Goal: Use online tool/utility

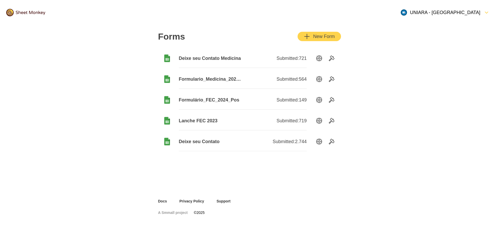
click at [217, 77] on span "Formulario_Medicina_2026_Inscritos" at bounding box center [211, 79] width 64 height 6
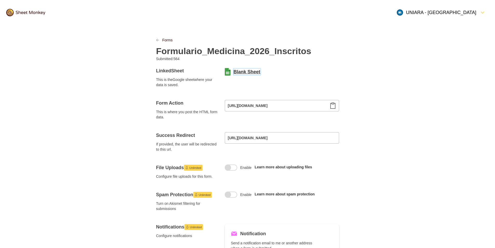
click at [244, 72] on link "Blank Sheet" at bounding box center [247, 72] width 27 height 6
click at [167, 38] on link "Forms" at bounding box center [167, 39] width 10 height 5
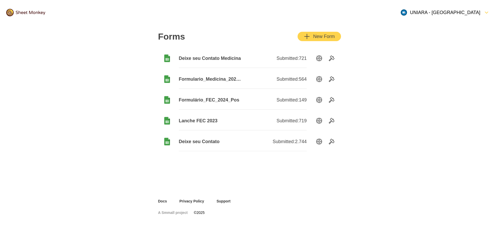
click at [211, 55] on div "Deixe seu Contato Medicina" at bounding box center [211, 58] width 64 height 19
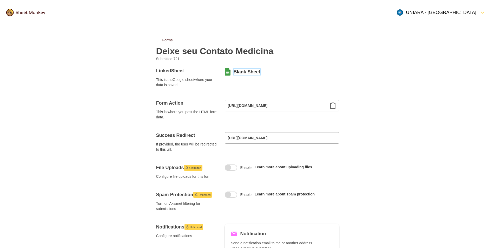
click at [245, 75] on link "Blank Sheet" at bounding box center [247, 72] width 27 height 6
